Goal: Task Accomplishment & Management: Complete application form

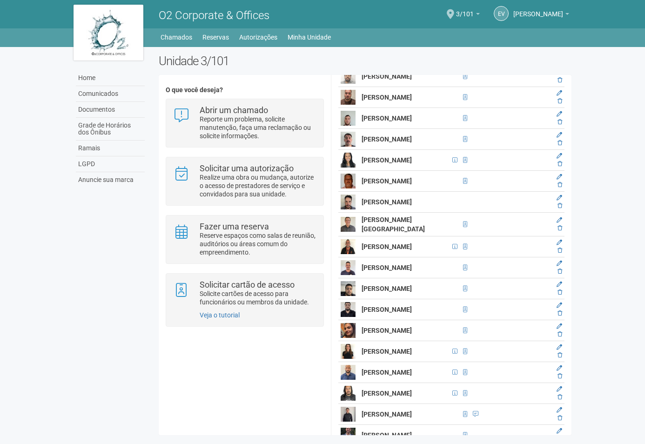
scroll to position [800, 0]
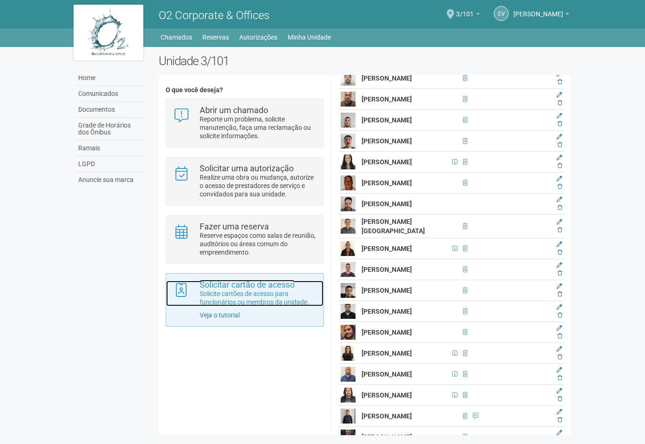
click at [250, 297] on p "Solicite cartões de acesso para funcionários ou membros da unidade." at bounding box center [258, 298] width 117 height 17
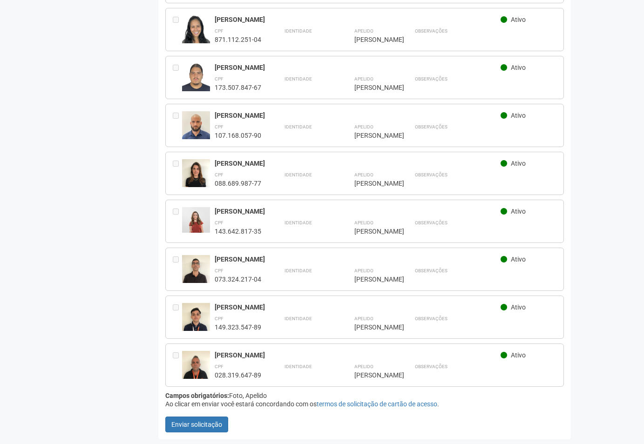
scroll to position [2523, 0]
click at [212, 426] on button "Enviar solicitação" at bounding box center [196, 425] width 63 height 16
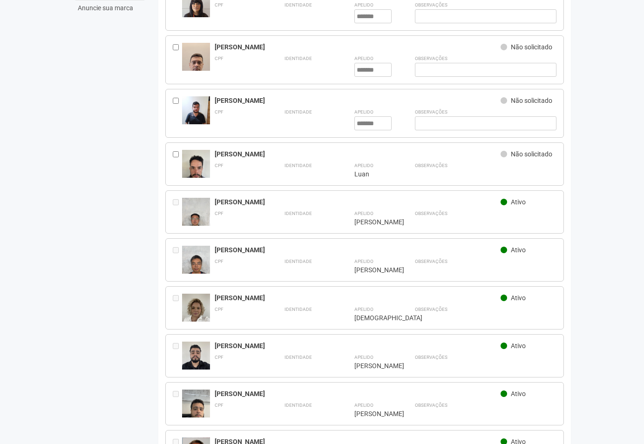
scroll to position [0, 0]
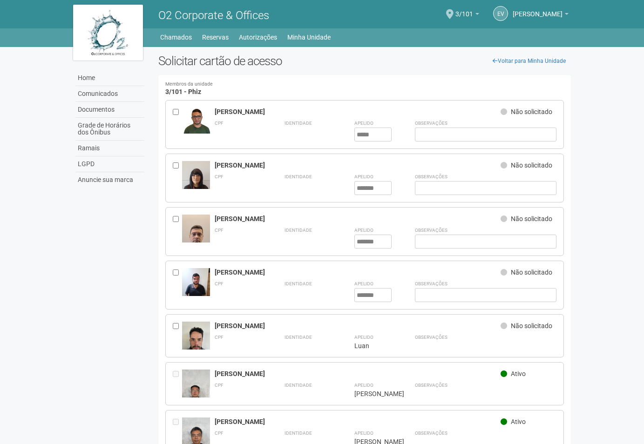
drag, startPoint x: 243, startPoint y: 325, endPoint x: 211, endPoint y: 325, distance: 31.7
click at [211, 325] on div "[PERSON_NAME] Não solicitado CPF Identidade Apelido **** Luan" at bounding box center [364, 335] width 399 height 43
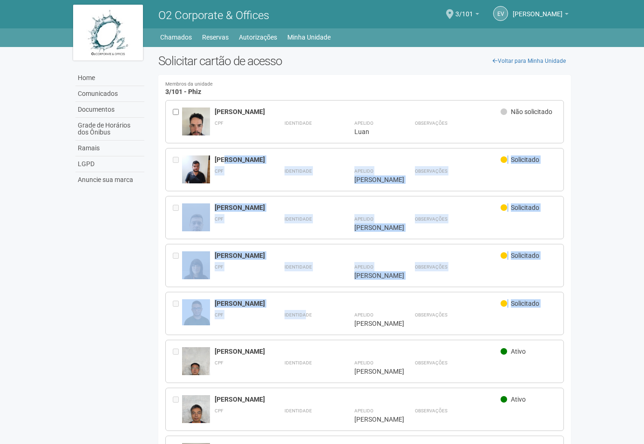
drag, startPoint x: 301, startPoint y: 310, endPoint x: 224, endPoint y: 160, distance: 168.2
click at [257, 309] on div "[PERSON_NAME] Solicitado" at bounding box center [386, 304] width 342 height 11
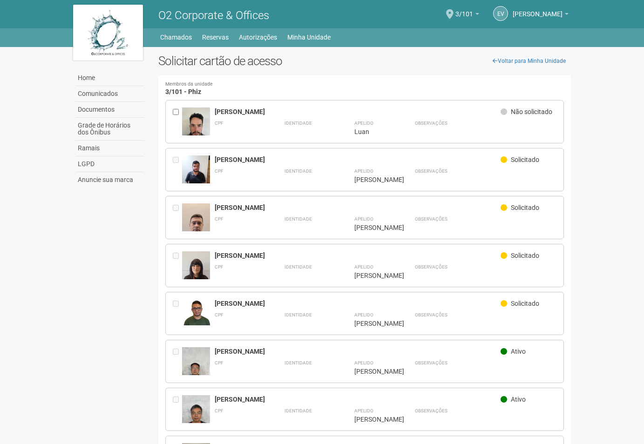
click at [258, 257] on div "[PERSON_NAME]" at bounding box center [358, 255] width 286 height 8
drag, startPoint x: 251, startPoint y: 303, endPoint x: 209, endPoint y: 305, distance: 42.4
click at [209, 305] on div "[PERSON_NAME] Solicitado CPF Identidade Apelido *****" at bounding box center [364, 313] width 399 height 43
click at [596, 216] on body "A solicitação foi realizada Aguarde... O2 Corporate & Offices EV [PERSON_NAME] …" at bounding box center [322, 222] width 644 height 444
